Goal: Task Accomplishment & Management: Complete application form

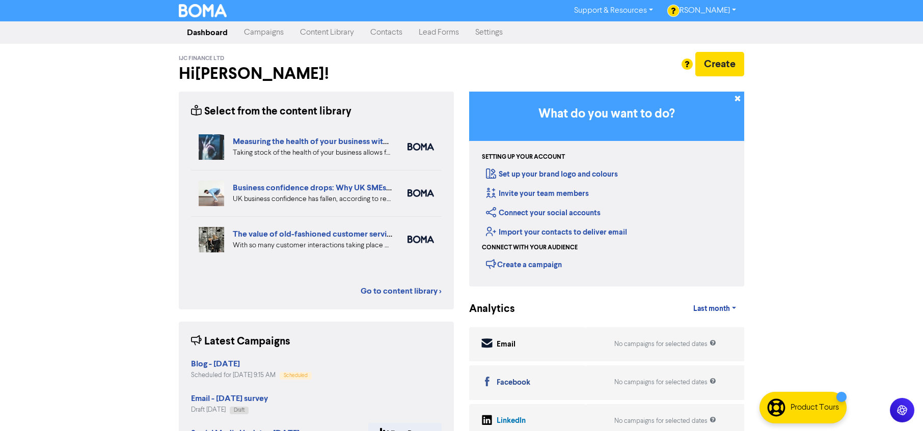
click at [387, 35] on link "Contacts" at bounding box center [386, 32] width 48 height 20
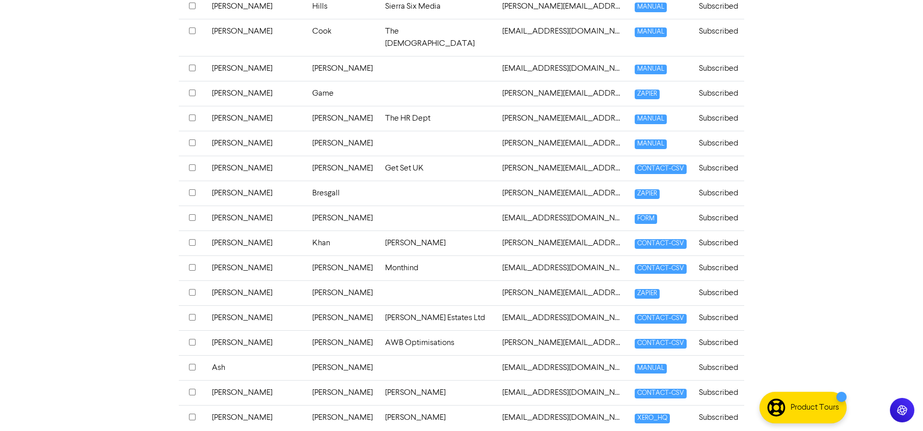
scroll to position [391, 0]
click at [194, 314] on input "checkbox" at bounding box center [192, 317] width 7 height 7
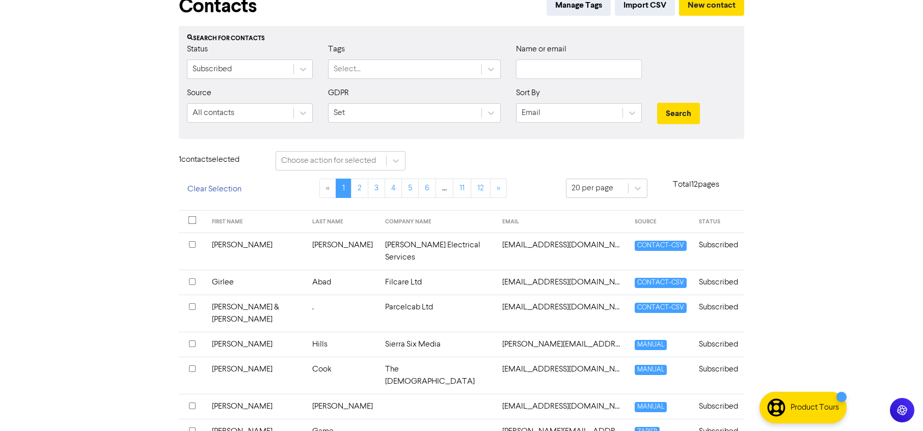
scroll to position [57, 0]
click at [398, 163] on icon at bounding box center [396, 161] width 10 height 10
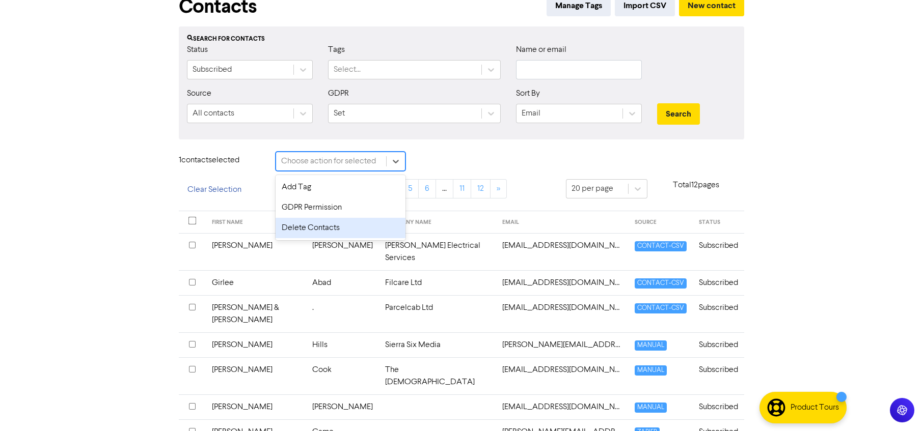
click at [328, 226] on div "Delete Contacts" at bounding box center [341, 228] width 130 height 20
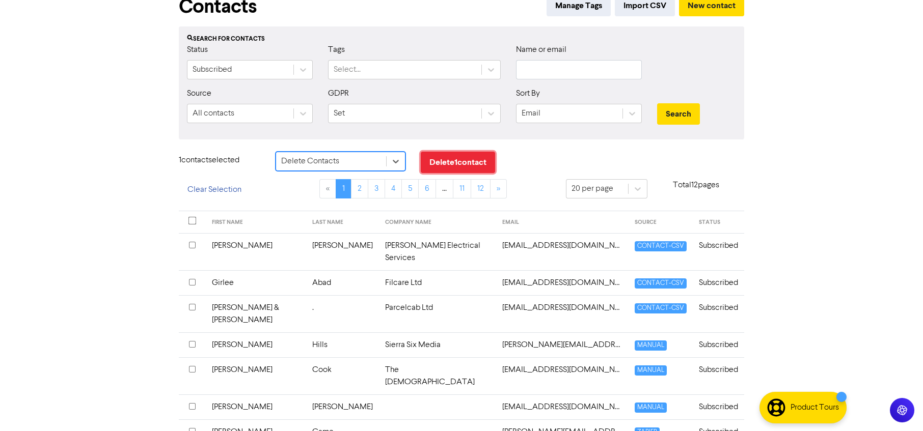
click at [453, 160] on button "Delete 1 contact" at bounding box center [458, 162] width 74 height 21
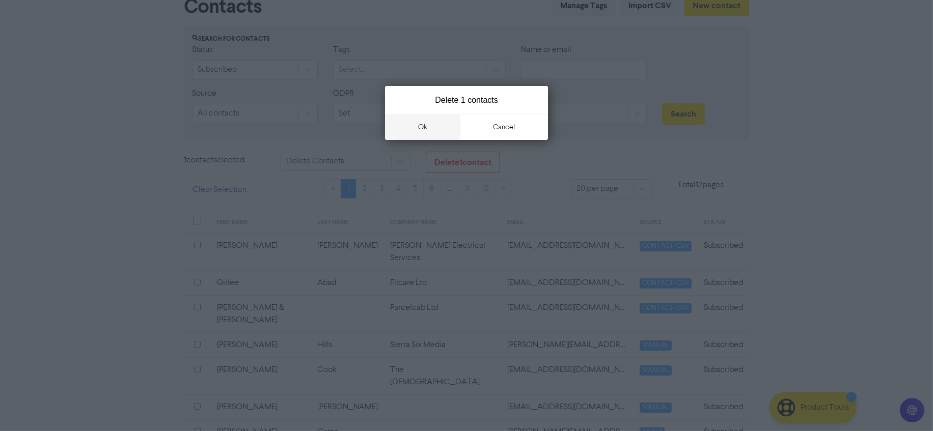
click at [424, 123] on button "ok" at bounding box center [422, 127] width 75 height 25
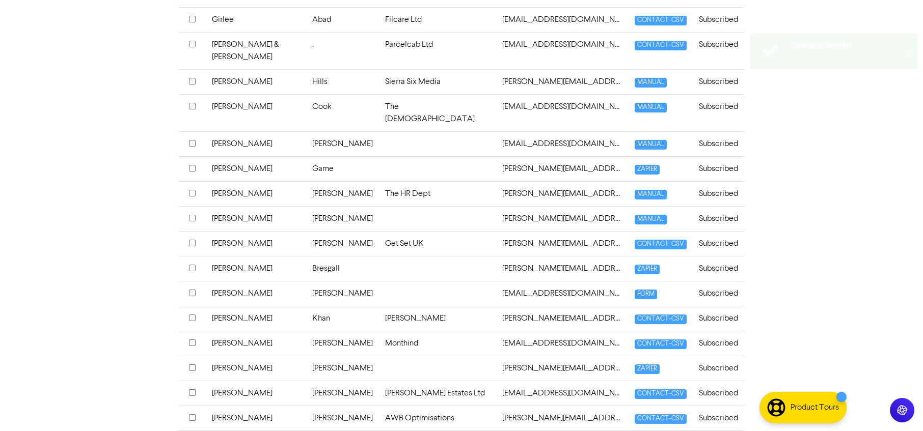
scroll to position [391, 0]
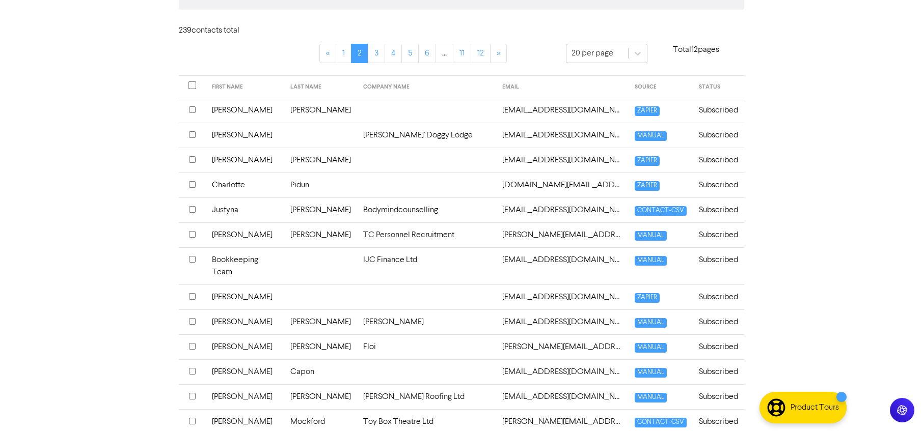
scroll to position [255, 0]
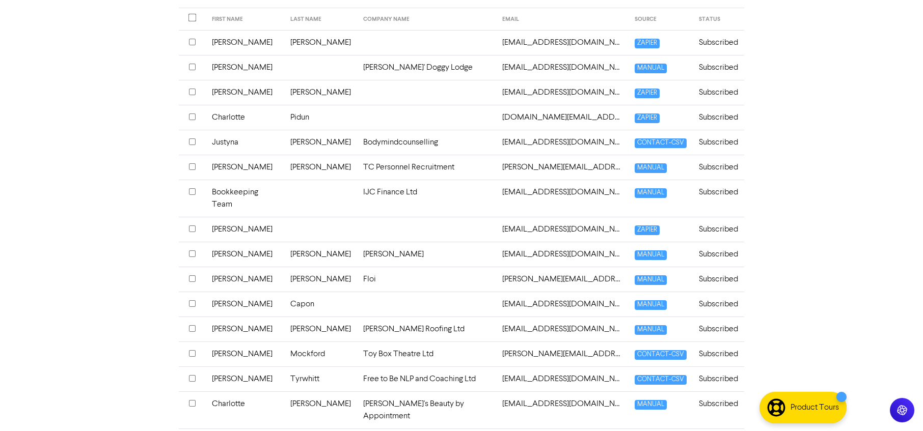
click at [192, 251] on input "checkbox" at bounding box center [192, 254] width 7 height 7
click at [192, 275] on input "checkbox" at bounding box center [192, 278] width 7 height 7
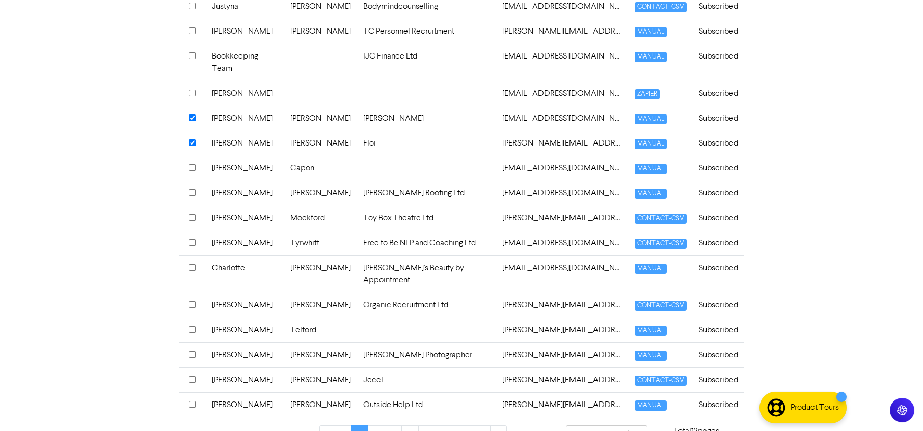
scroll to position [125, 0]
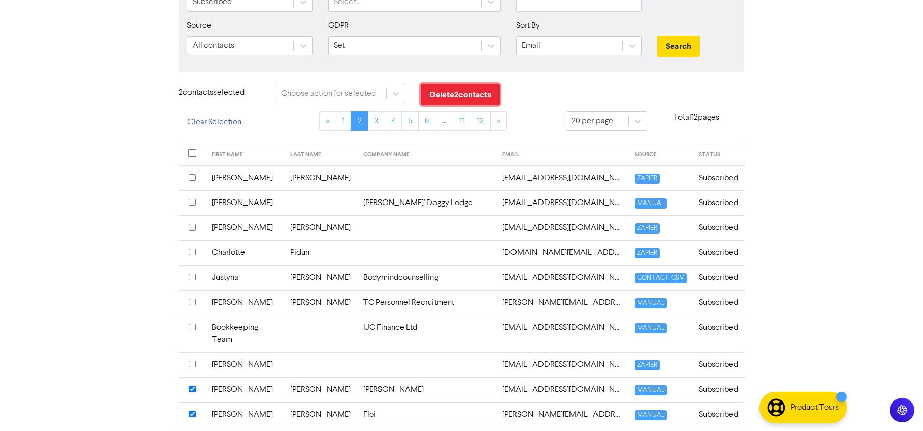
click at [444, 91] on button "Delete 2 contact s" at bounding box center [460, 94] width 79 height 21
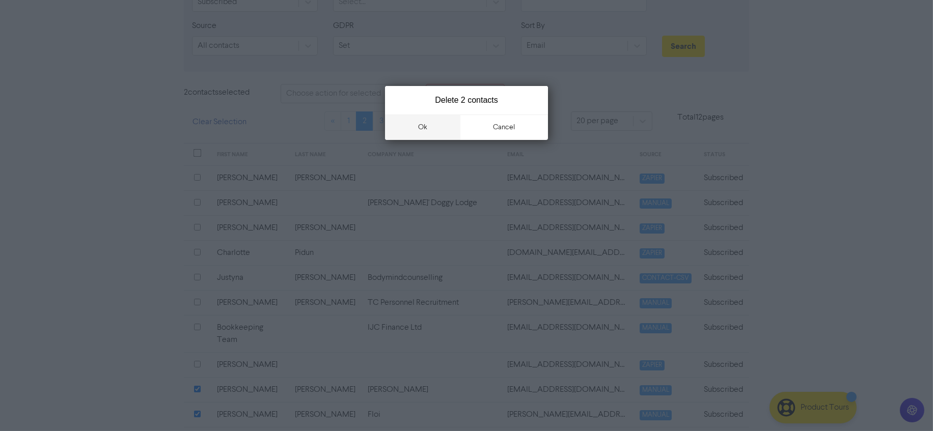
click at [429, 128] on button "ok" at bounding box center [422, 127] width 75 height 25
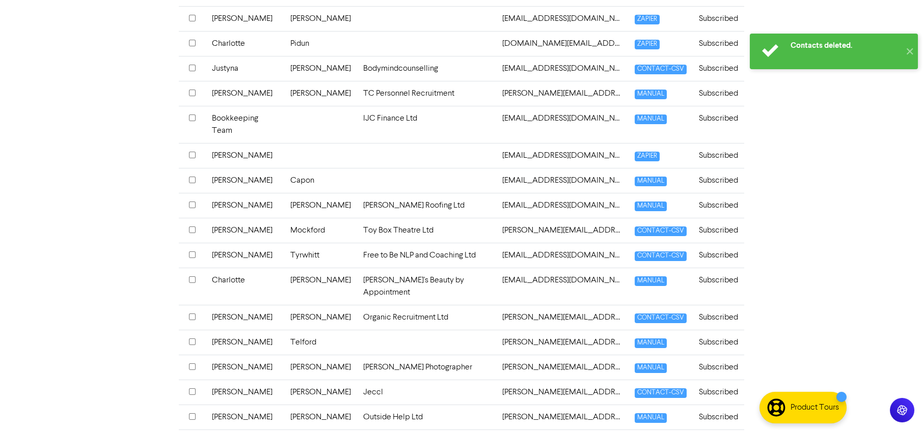
scroll to position [391, 0]
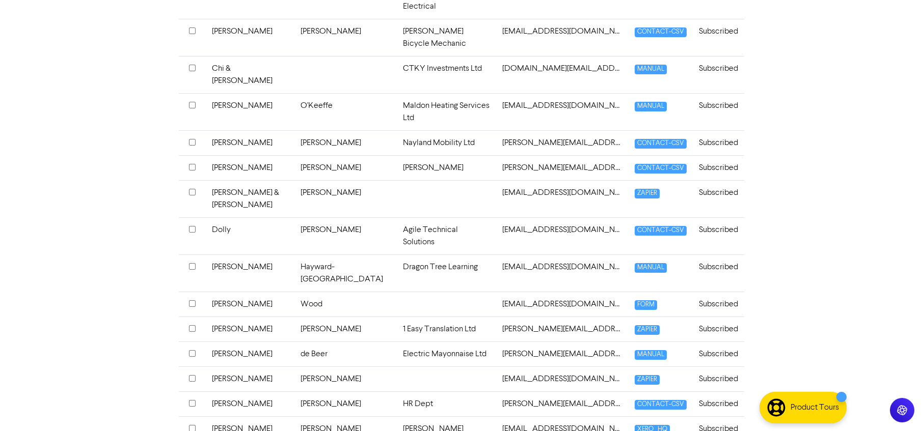
scroll to position [428, 0]
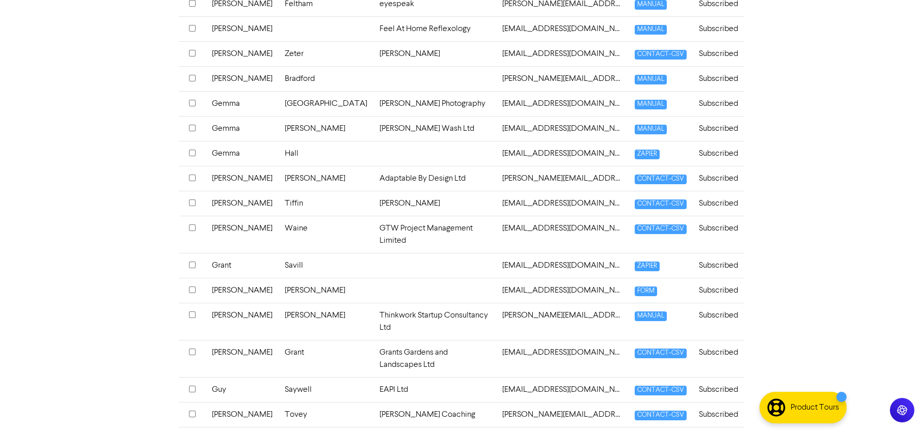
scroll to position [391, 0]
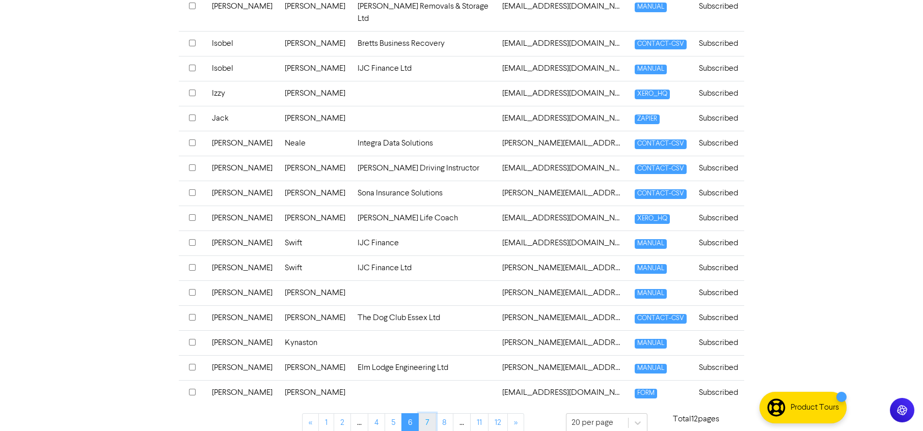
click at [429, 414] on link "7" at bounding box center [427, 423] width 17 height 19
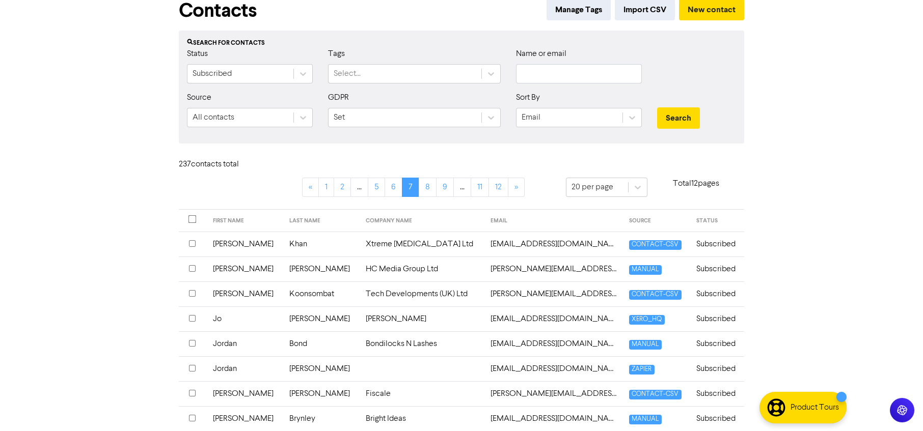
scroll to position [0, 0]
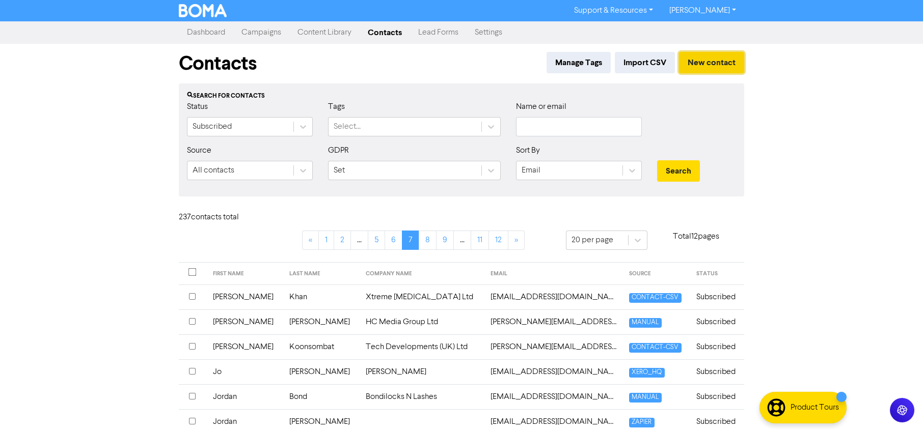
click at [705, 61] on button "New contact" at bounding box center [711, 62] width 65 height 21
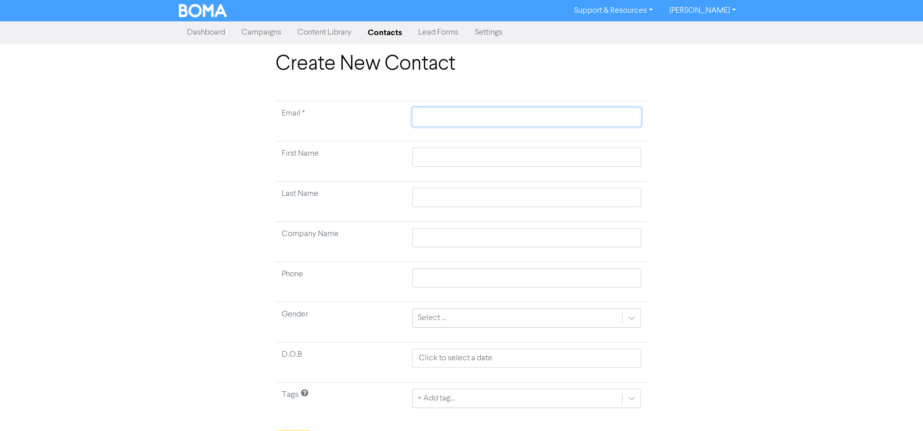
click at [512, 116] on input "text" at bounding box center [526, 116] width 229 height 19
paste input "[PERSON_NAME][EMAIL_ADDRESS][DOMAIN_NAME]"
type input "[PERSON_NAME][EMAIL_ADDRESS][DOMAIN_NAME]"
click at [459, 161] on input "text" at bounding box center [526, 157] width 229 height 19
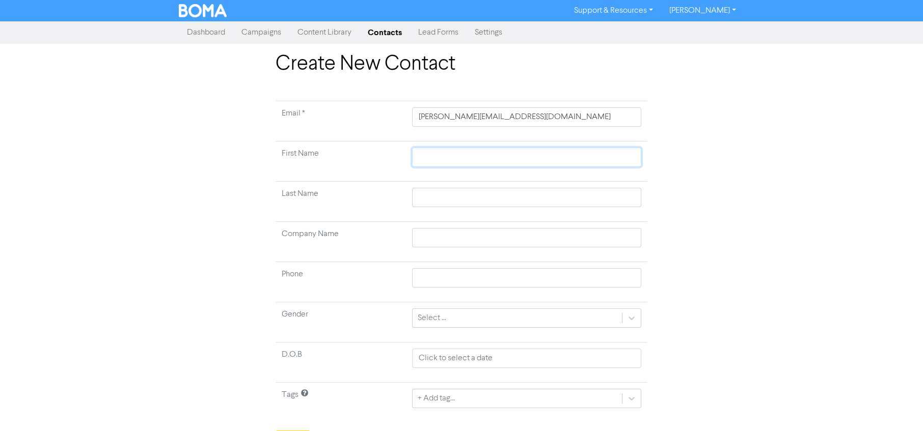
type input "B"
type input "Br"
type input "Bra"
type input "[PERSON_NAME]"
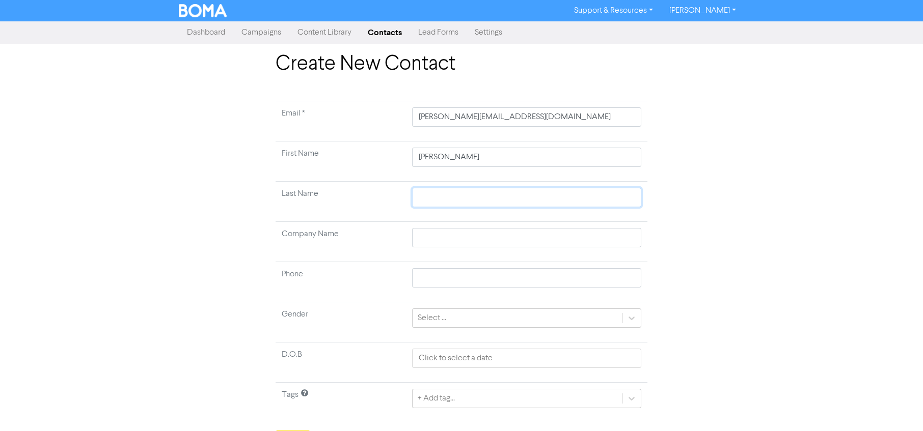
drag, startPoint x: 433, startPoint y: 197, endPoint x: 413, endPoint y: 173, distance: 30.7
click at [431, 193] on input "text" at bounding box center [526, 197] width 229 height 19
type input "W"
type input "We"
type input "[PERSON_NAME]"
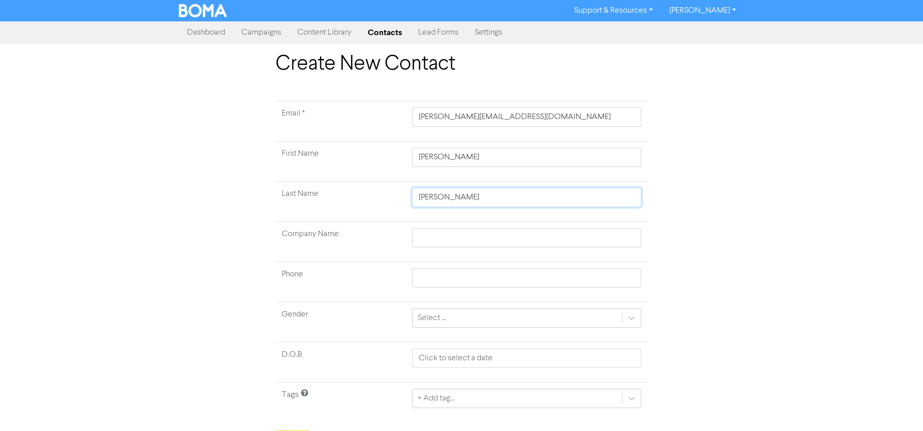
type input "Wend"
type input "[PERSON_NAME]"
type input "Wendes"
drag, startPoint x: 462, startPoint y: 245, endPoint x: 454, endPoint y: 235, distance: 11.9
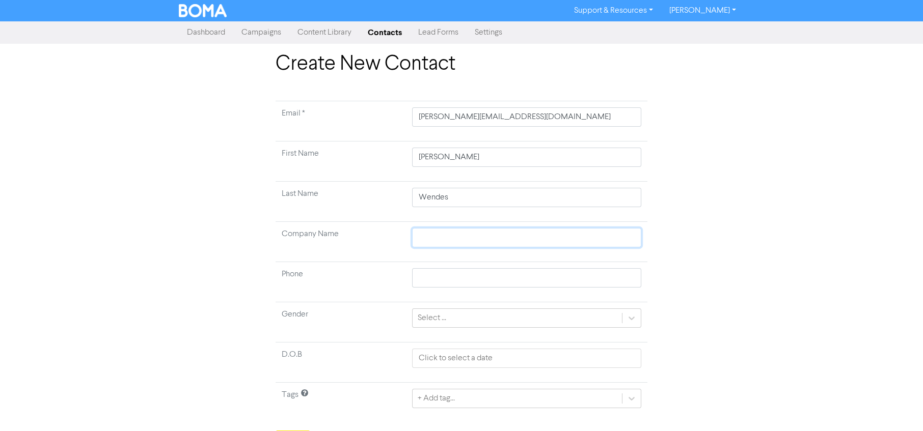
click at [462, 245] on input "text" at bounding box center [526, 237] width 229 height 19
type input "T"
type input "Te"
type input "Tea"
type input "Team"
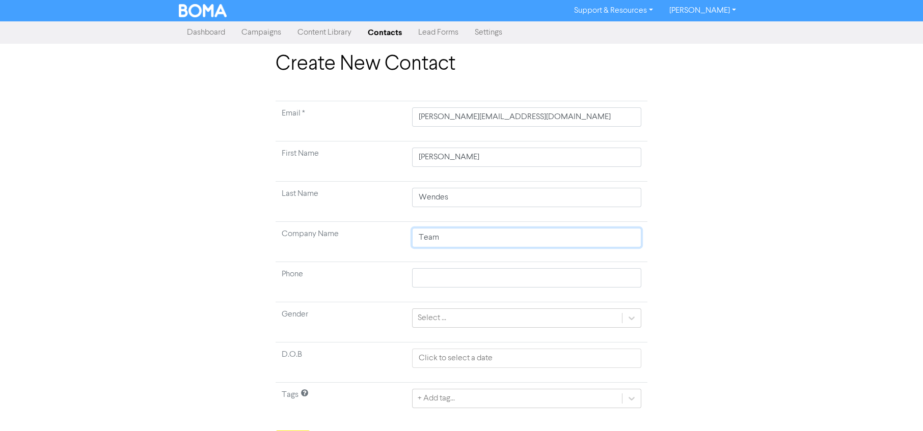
type input "Team"
type input "Team K"
type input "Team Ki"
type input "Team Kin"
type input "Team Kine"
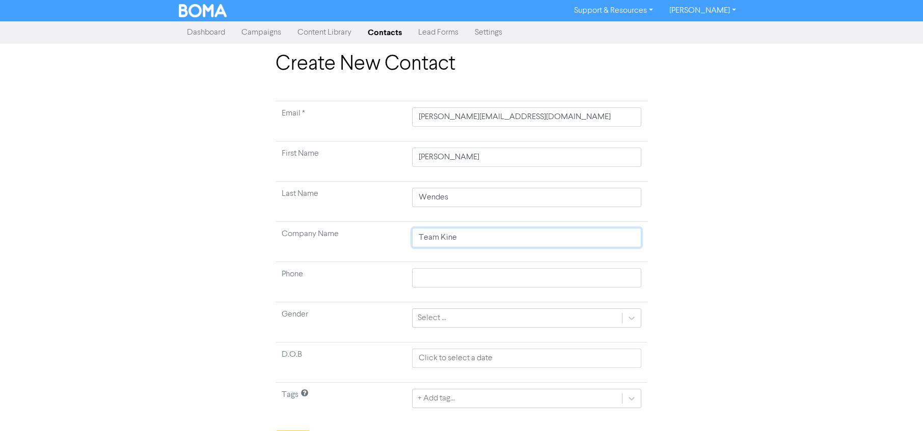
type input "Team Kinet"
type input "Team Kineti"
type input "Team Kinetiz"
type input "Team Kineti"
type input "Team Kinetix"
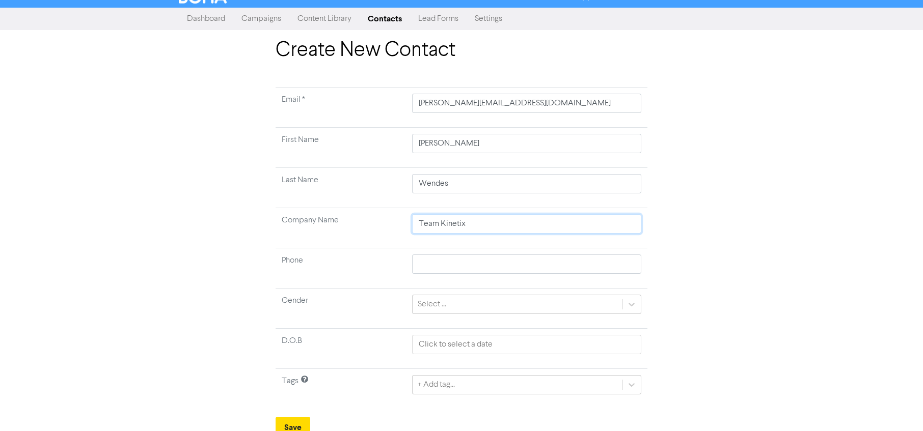
scroll to position [20, 0]
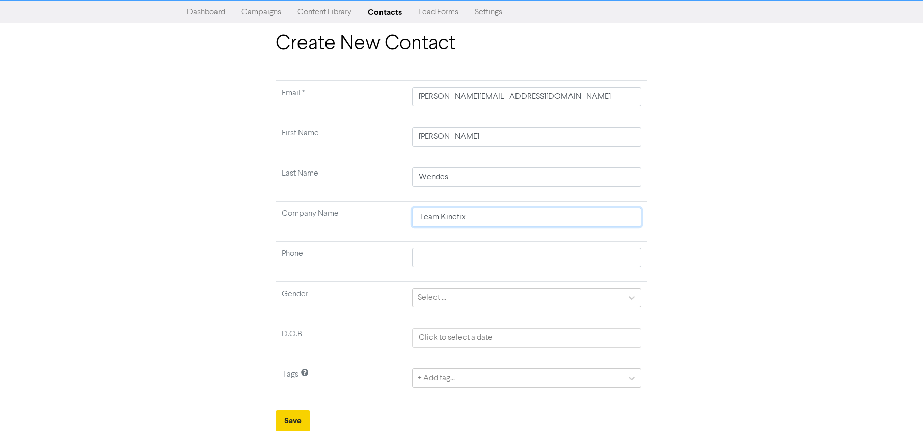
type input "Team Kinetix"
click at [287, 420] on button "Save" at bounding box center [293, 421] width 35 height 21
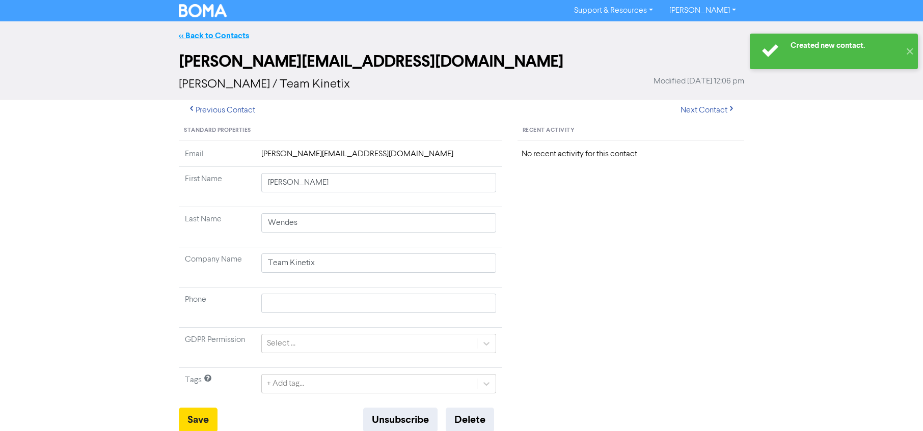
click at [209, 34] on link "<< Back to Contacts" at bounding box center [214, 36] width 70 height 10
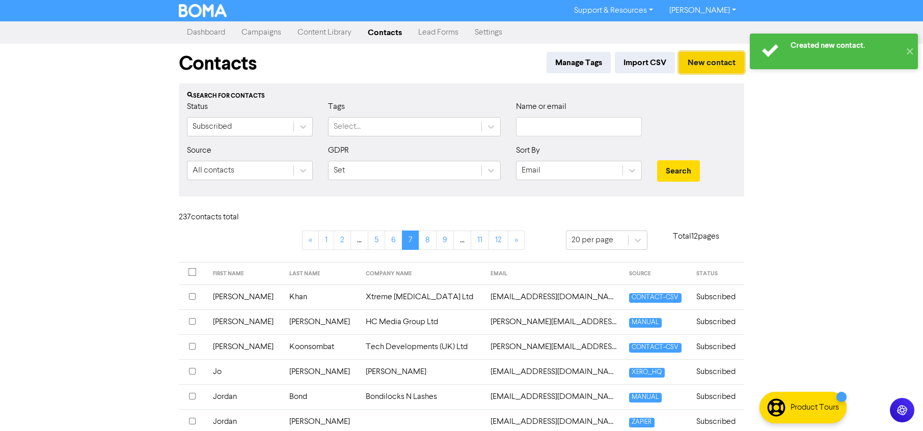
click at [721, 65] on button "New contact" at bounding box center [711, 62] width 65 height 21
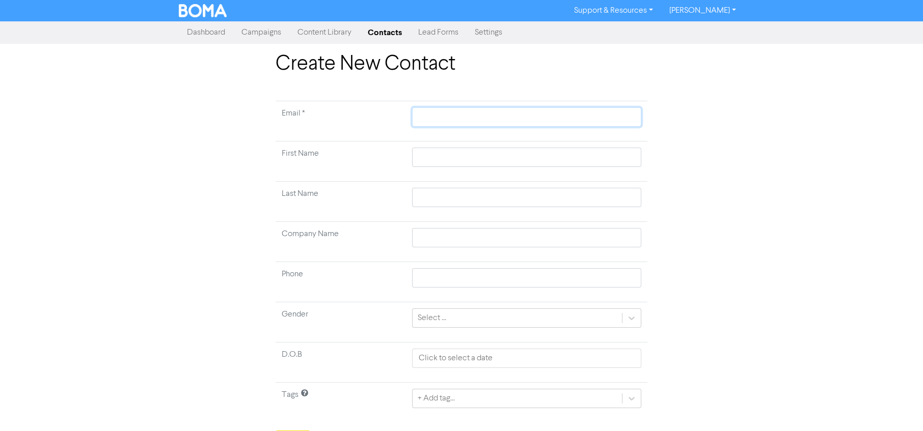
click at [440, 117] on input "text" at bounding box center [526, 116] width 229 height 19
paste input "[PERSON_NAME][EMAIL_ADDRESS][DOMAIN_NAME]"
type input "[PERSON_NAME][EMAIL_ADDRESS][DOMAIN_NAME]"
click at [449, 158] on input "text" at bounding box center [526, 157] width 229 height 19
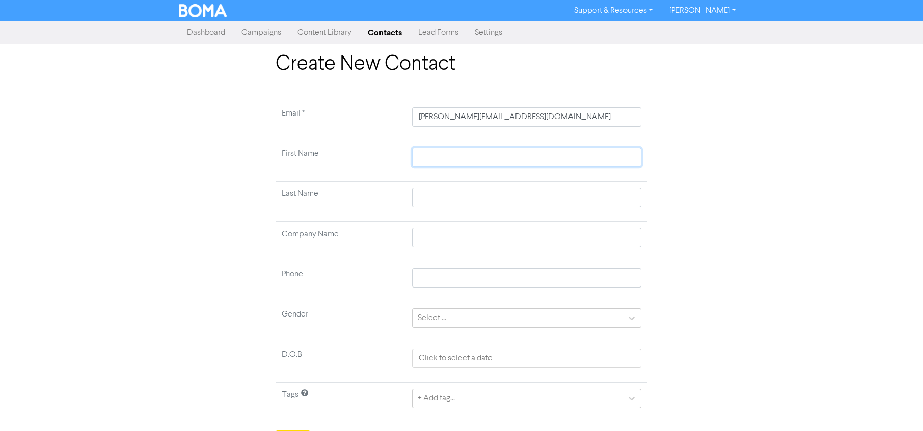
type input "N"
type input "Na"
type input "Nat"
type input "Nata"
type input "Natas"
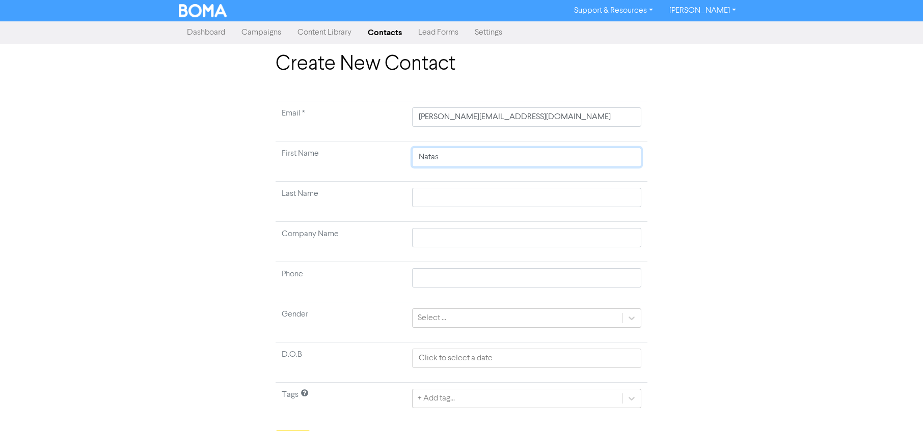
type input "Natash"
type input "[PERSON_NAME]"
click at [439, 200] on input "text" at bounding box center [526, 197] width 229 height 19
type input "P"
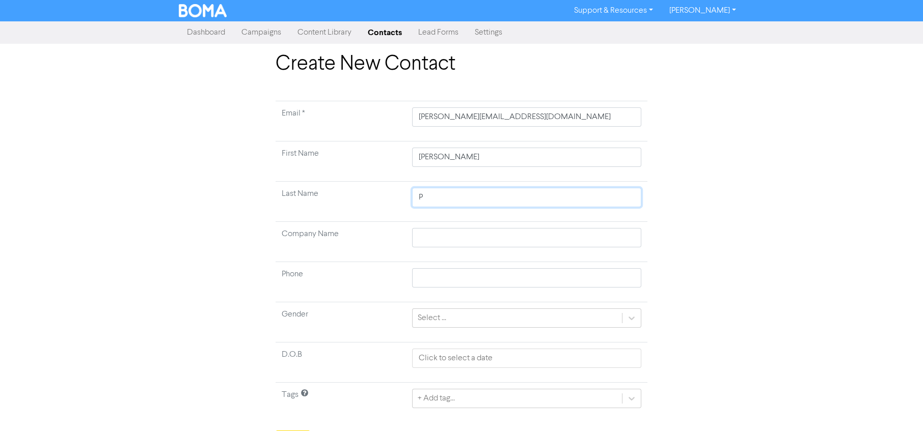
type input "Pa"
type input "Pal"
type input "Palm"
type input "Palme"
type input "[PERSON_NAME]"
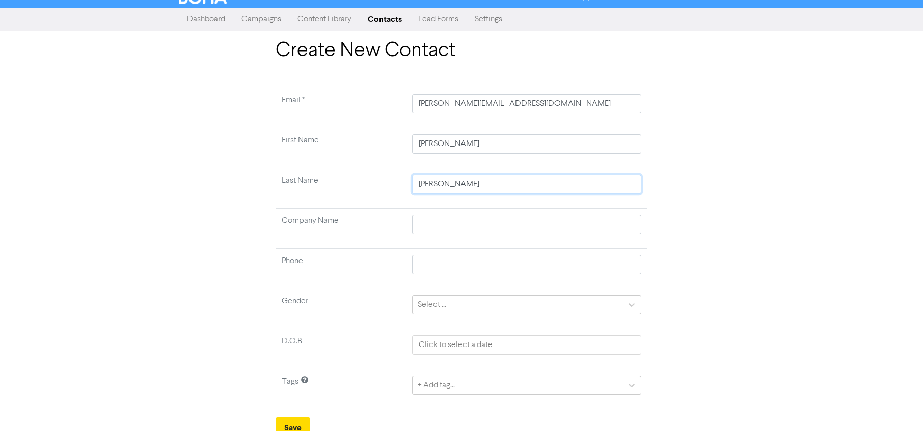
scroll to position [20, 0]
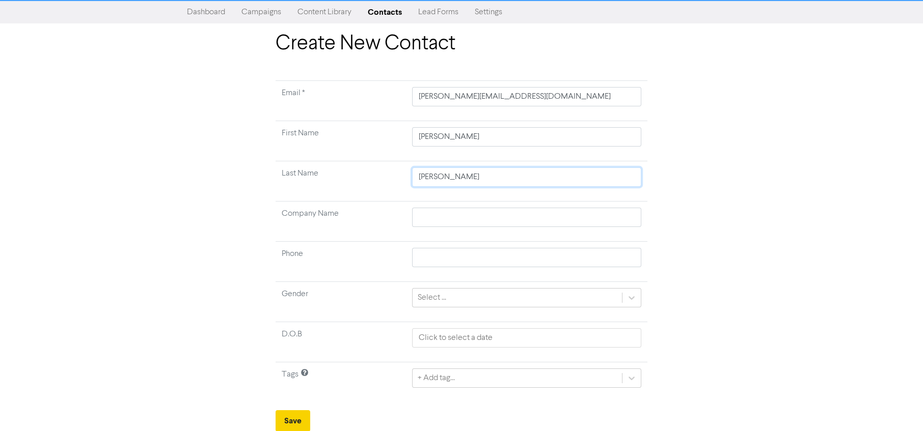
type input "[PERSON_NAME]"
click at [294, 412] on button "Save" at bounding box center [293, 421] width 35 height 21
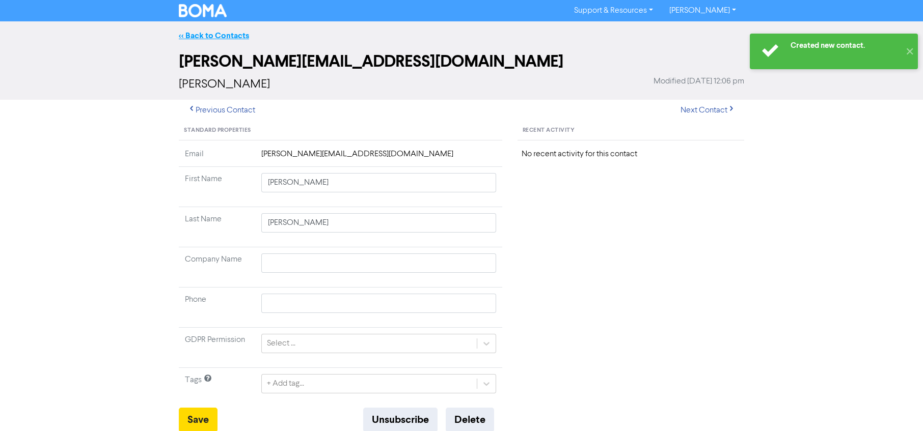
click at [214, 40] on link "<< Back to Contacts" at bounding box center [214, 36] width 70 height 10
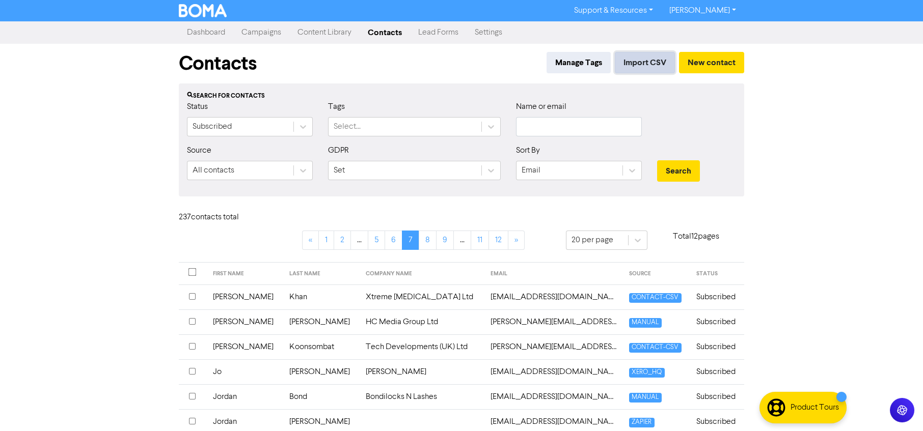
click at [649, 61] on button "Import CSV" at bounding box center [645, 62] width 60 height 21
click at [706, 60] on button "New contact" at bounding box center [711, 62] width 65 height 21
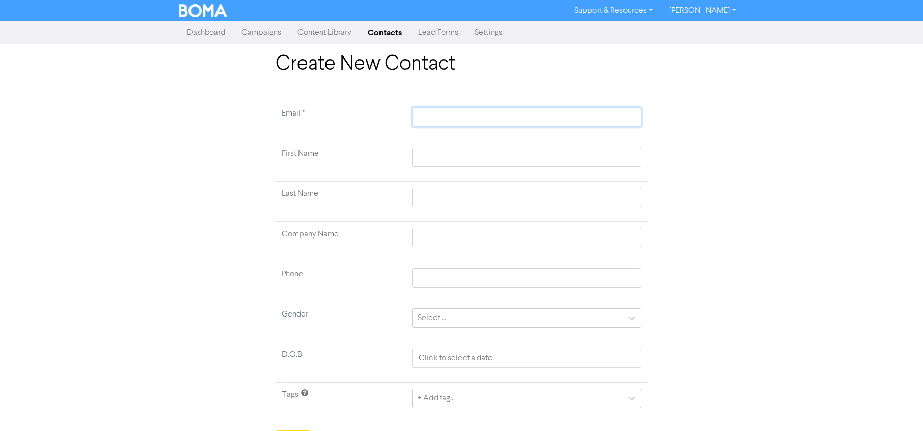
click at [461, 115] on input "text" at bounding box center [526, 116] width 229 height 19
paste input "[PERSON_NAME][EMAIL_ADDRESS][PERSON_NAME][DOMAIN_NAME][PERSON_NAME]"
type input "[PERSON_NAME][EMAIL_ADDRESS][PERSON_NAME][DOMAIN_NAME][PERSON_NAME]"
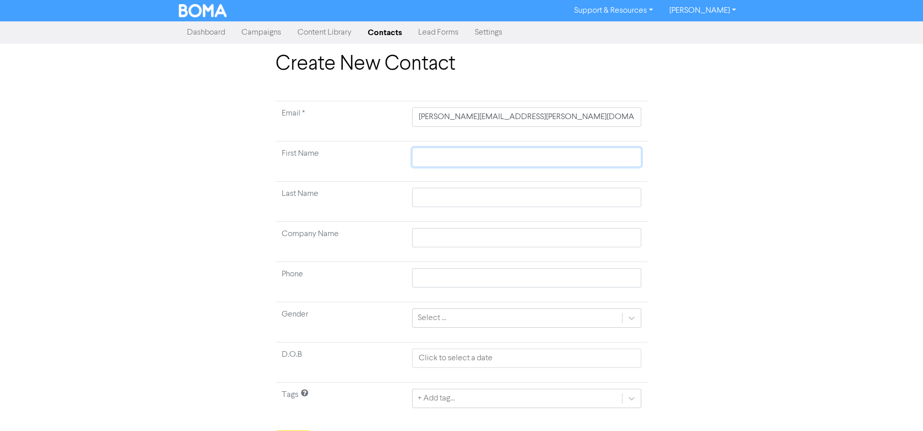
click at [444, 159] on input "text" at bounding box center [526, 157] width 229 height 19
type input "R"
type input "Ro"
type input "Ros"
type input "[PERSON_NAME]"
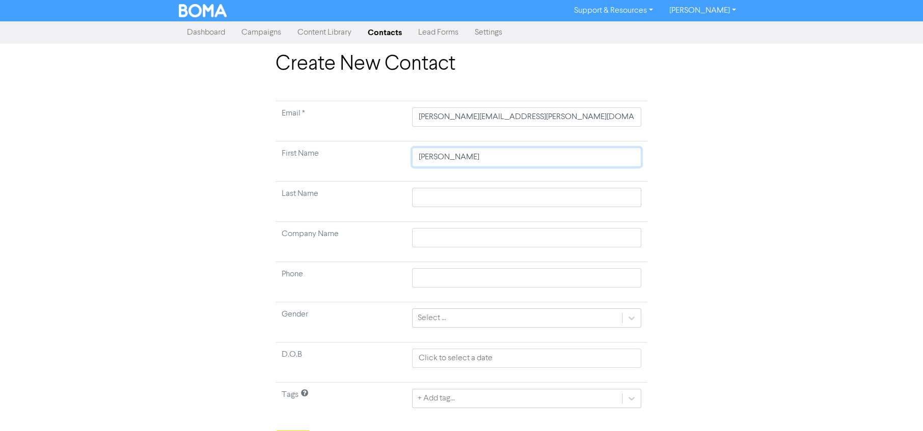
type input "[PERSON_NAME]"
type input "H"
type input "Hu"
type input "Hun"
type input "[PERSON_NAME]"
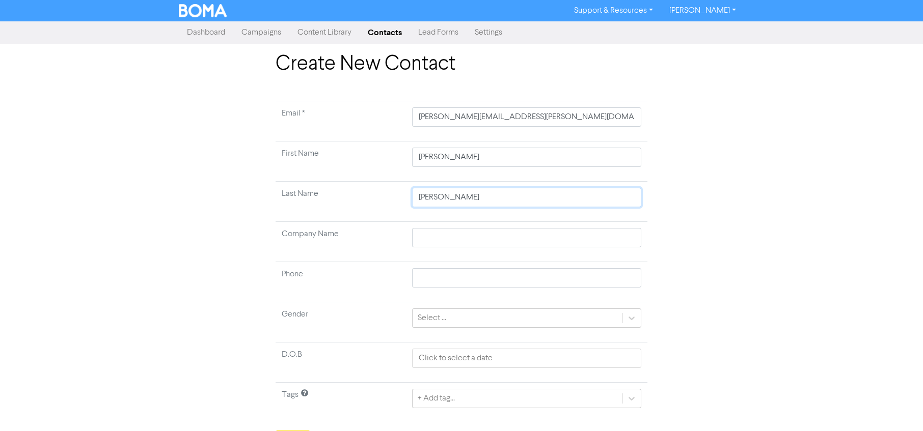
type input "[PERSON_NAME]"
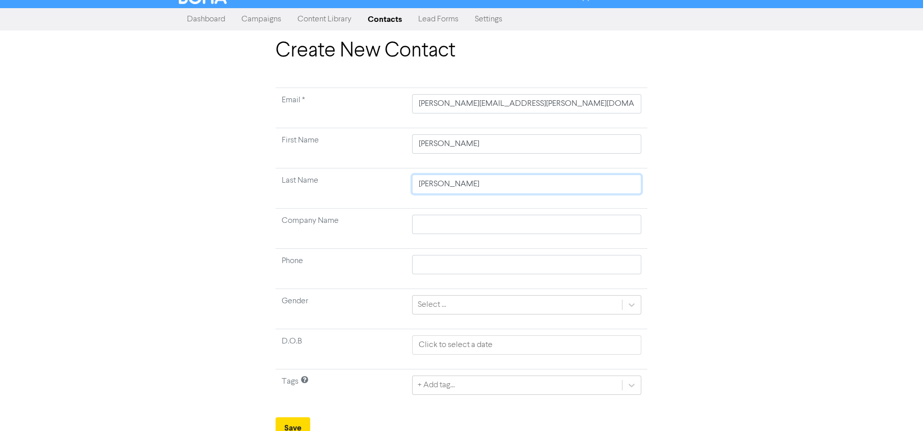
scroll to position [20, 0]
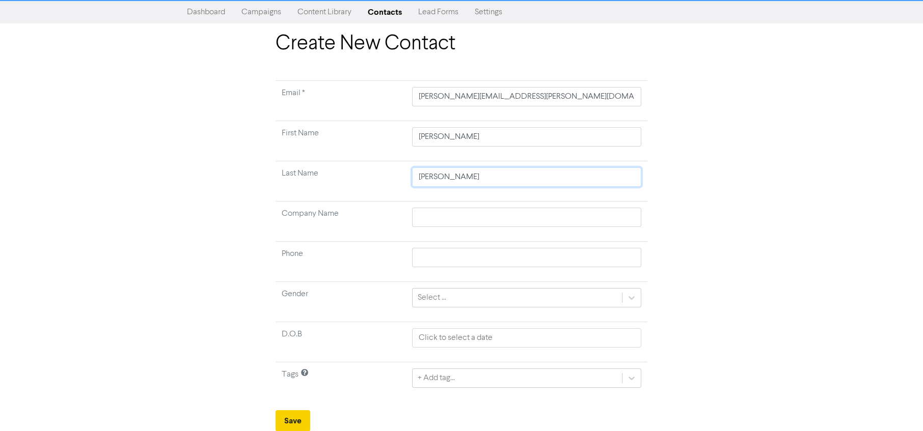
type input "[PERSON_NAME]"
click at [289, 417] on button "Save" at bounding box center [293, 421] width 35 height 21
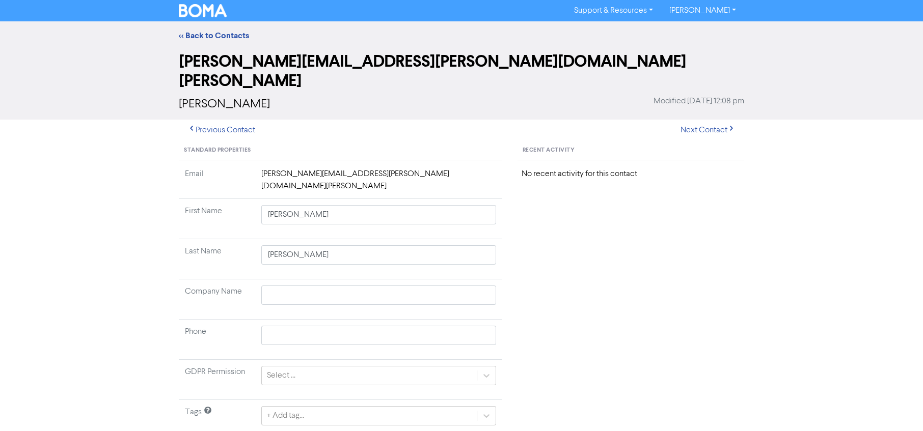
click at [209, 37] on link "<< Back to Contacts" at bounding box center [214, 36] width 70 height 10
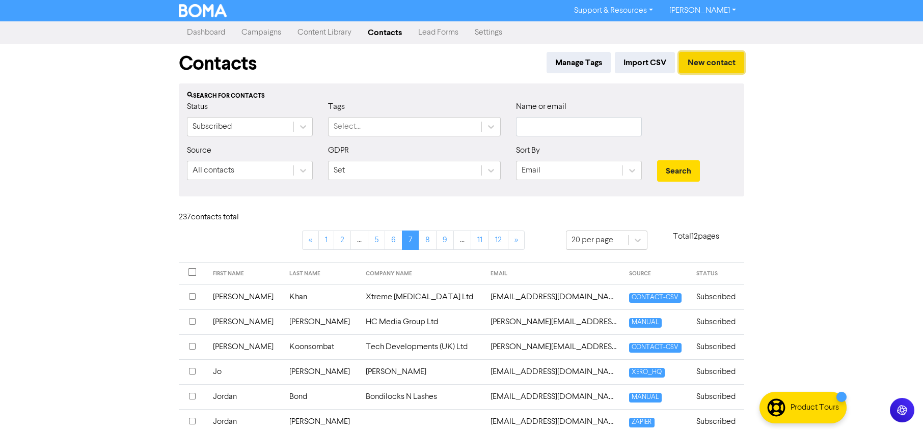
click at [699, 68] on button "New contact" at bounding box center [711, 62] width 65 height 21
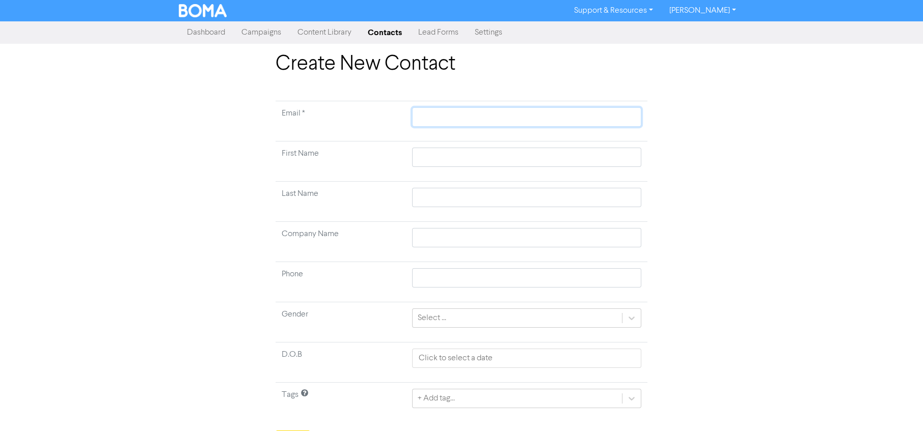
click at [489, 117] on input "text" at bounding box center [526, 116] width 229 height 19
paste input "[EMAIL_ADDRESS][DOMAIN_NAME]"
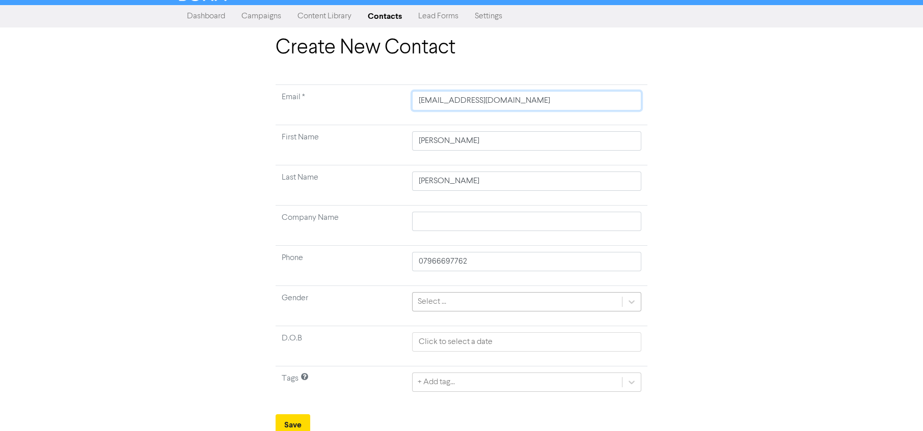
scroll to position [20, 0]
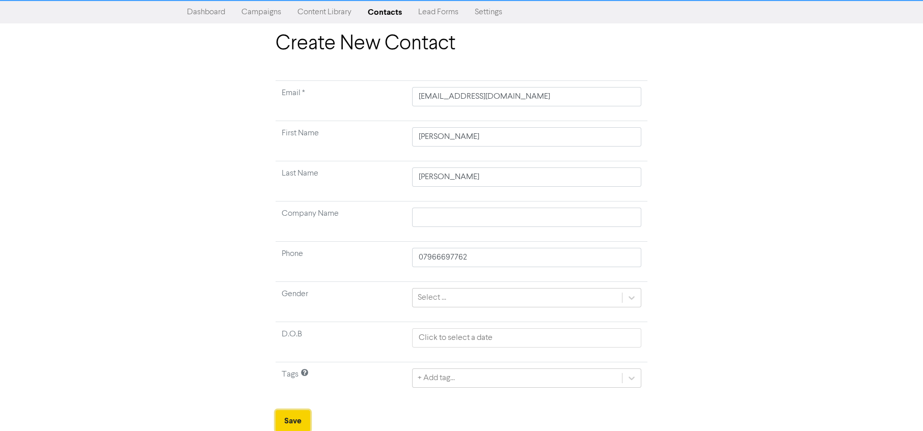
click at [298, 419] on button "Save" at bounding box center [293, 421] width 35 height 21
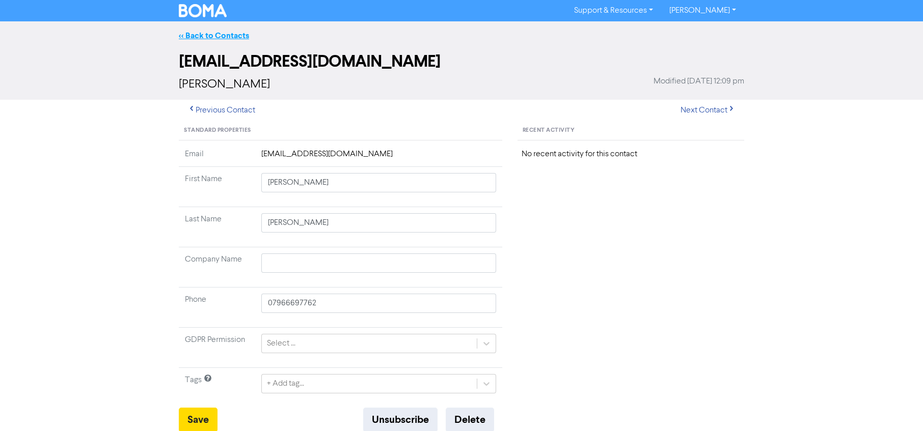
click at [199, 36] on link "<< Back to Contacts" at bounding box center [214, 36] width 70 height 10
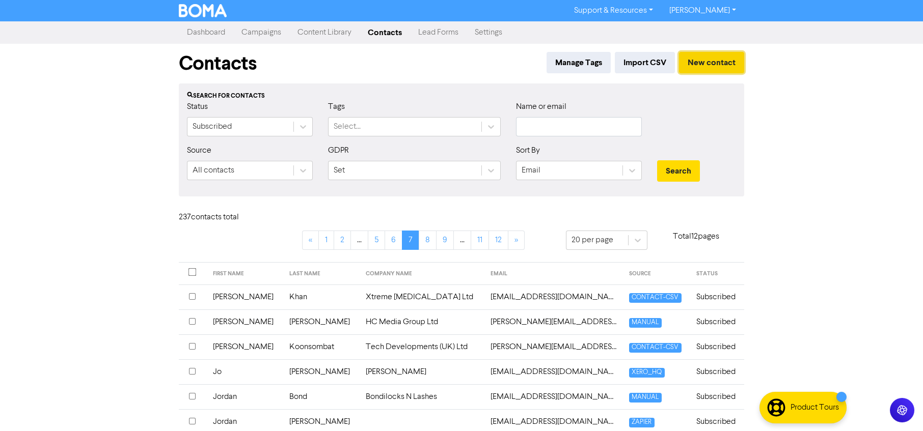
click at [719, 68] on button "New contact" at bounding box center [711, 62] width 65 height 21
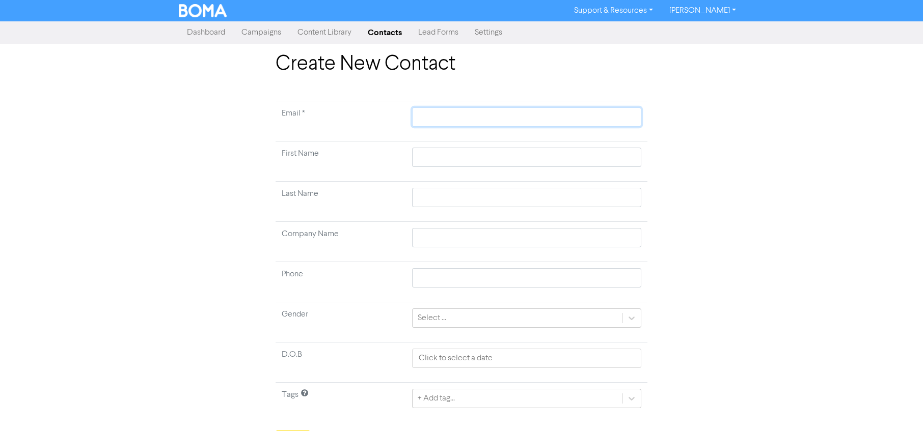
click at [438, 110] on input "text" at bounding box center [526, 116] width 229 height 19
paste input "[EMAIL_ADDRESS][DOMAIN_NAME]"
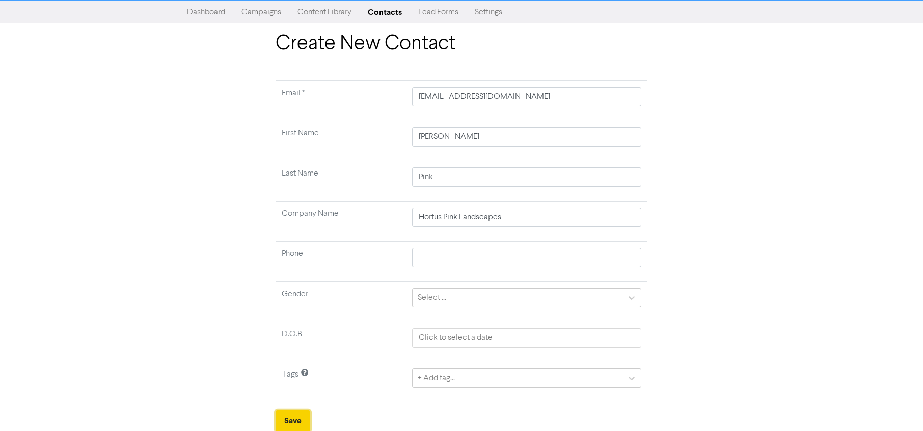
click at [298, 422] on button "Save" at bounding box center [293, 421] width 35 height 21
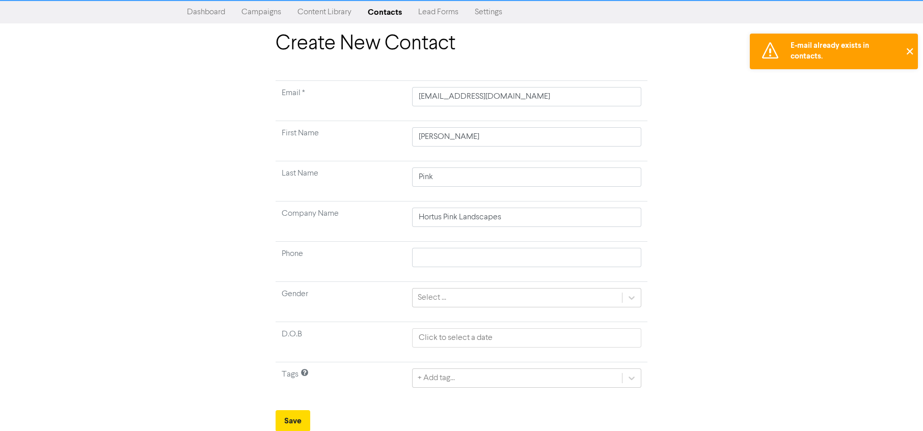
click at [911, 47] on button "✕" at bounding box center [909, 52] width 17 height 36
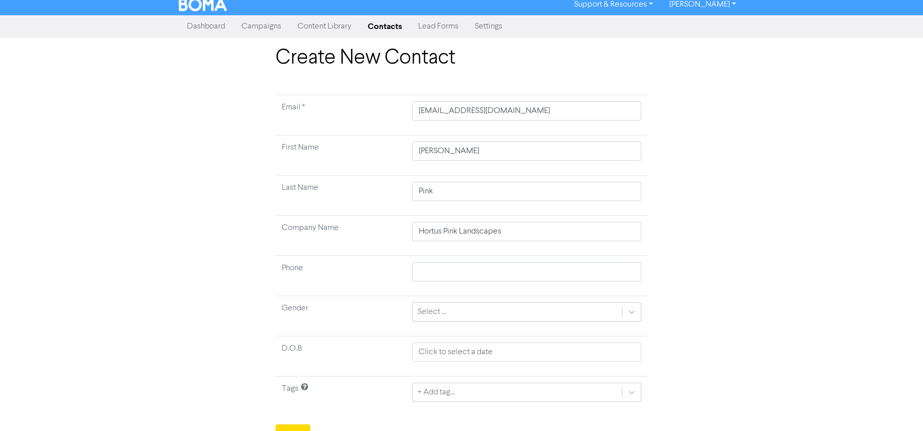
scroll to position [0, 0]
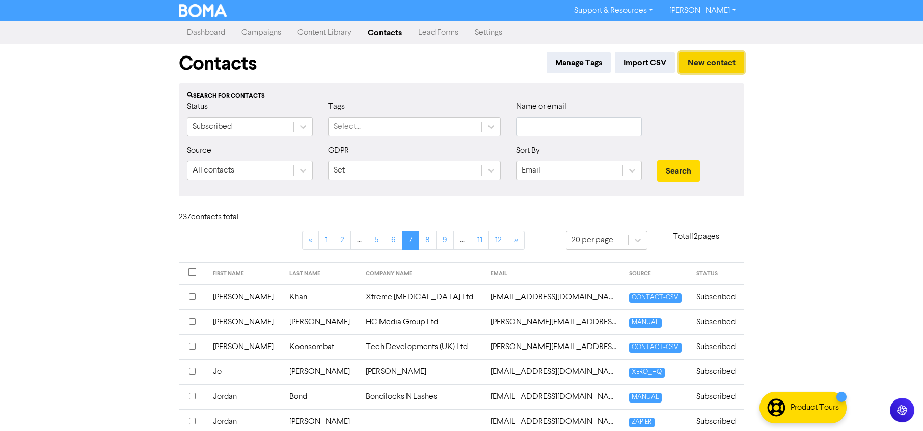
click at [727, 65] on button "New contact" at bounding box center [711, 62] width 65 height 21
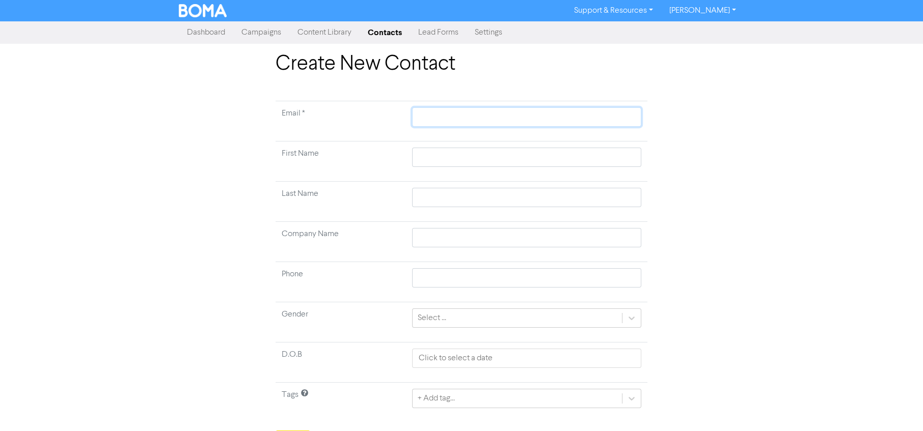
click at [446, 118] on input "text" at bounding box center [526, 116] width 229 height 19
paste input "[EMAIL_ADDRESS][DOMAIN_NAME]"
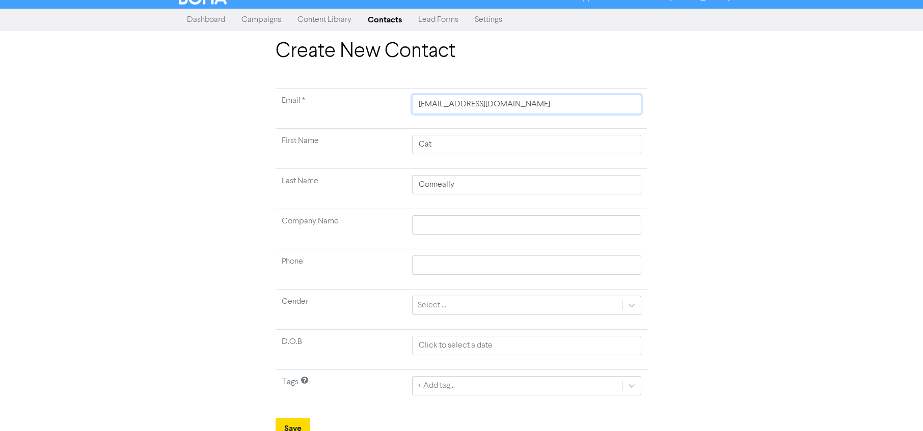
scroll to position [20, 0]
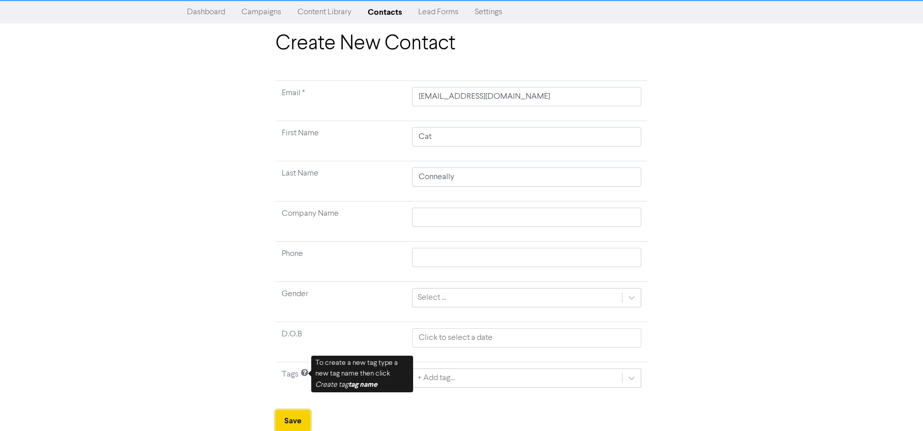
click at [299, 422] on button "Save" at bounding box center [293, 421] width 35 height 21
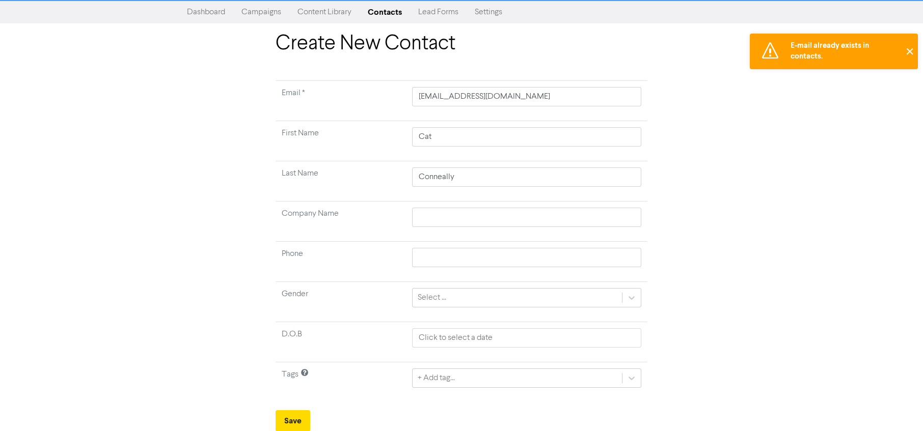
click at [908, 49] on button "✕" at bounding box center [909, 52] width 17 height 36
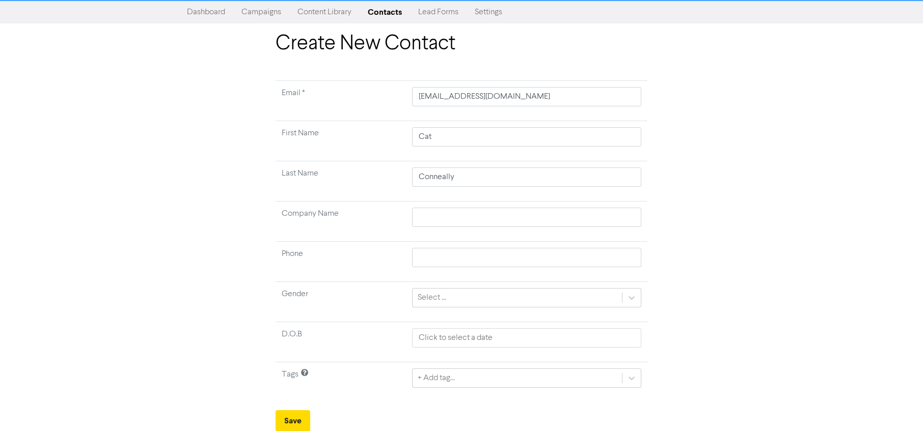
click at [208, 5] on link "Dashboard" at bounding box center [206, 12] width 55 height 20
